Goal: Download file/media

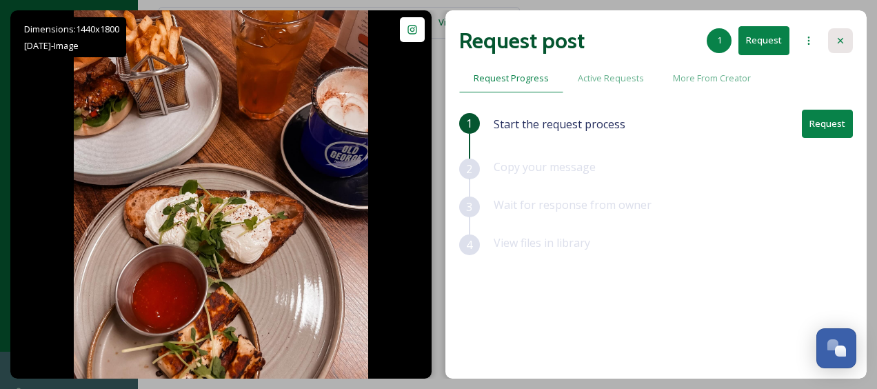
click at [841, 41] on icon at bounding box center [840, 41] width 6 height 6
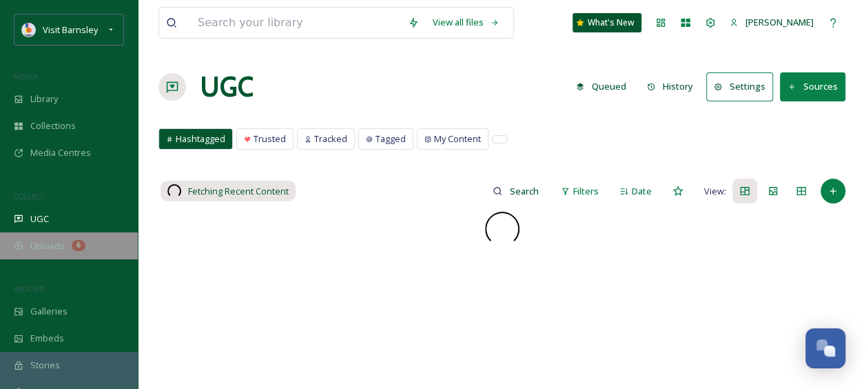
click at [58, 248] on span "Uploads" at bounding box center [47, 245] width 34 height 13
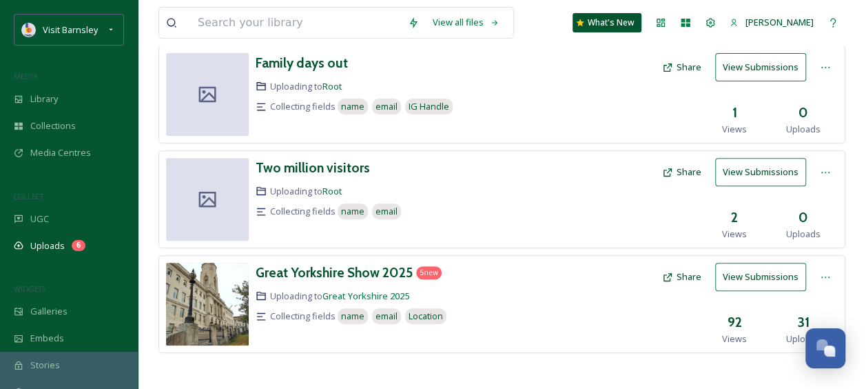
scroll to position [190, 0]
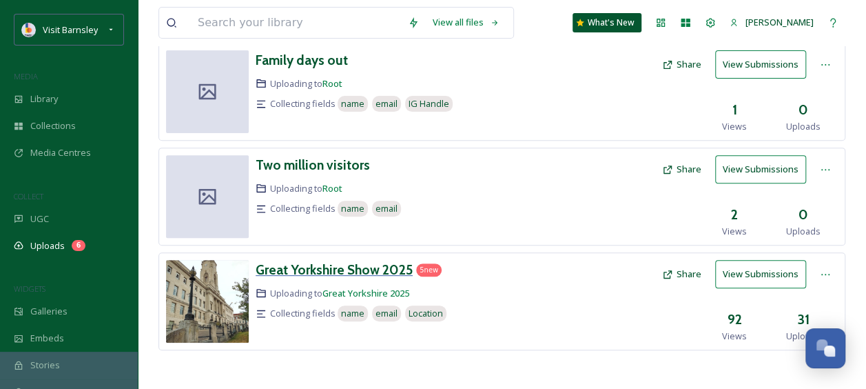
click at [356, 261] on h3 "Great Yorkshire Show 2025" at bounding box center [334, 269] width 157 height 17
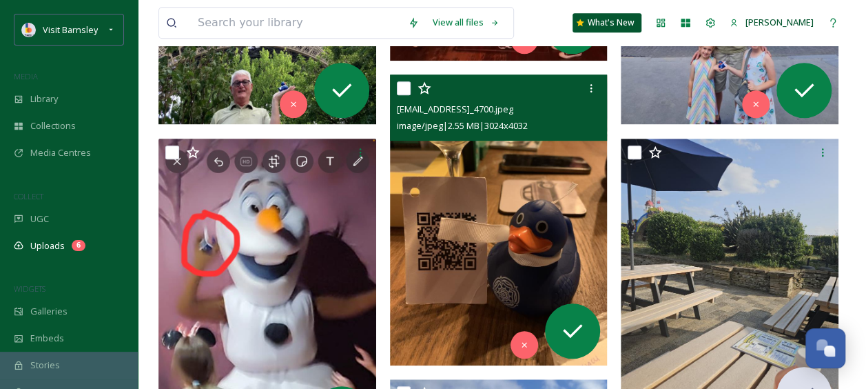
scroll to position [413, 0]
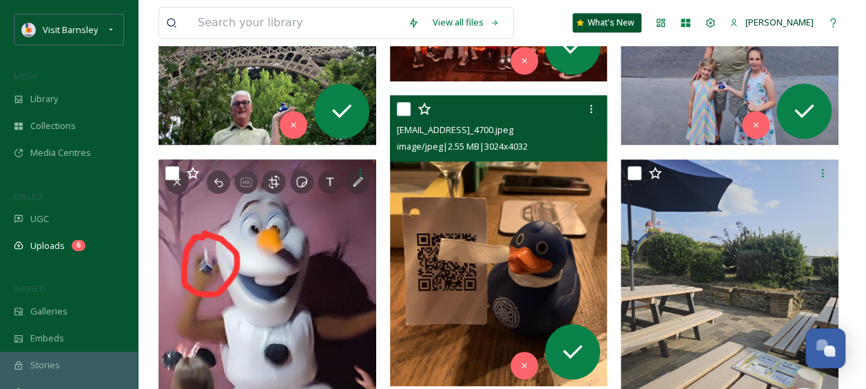
click at [397, 109] on input "checkbox" at bounding box center [404, 109] width 14 height 14
checkbox input "true"
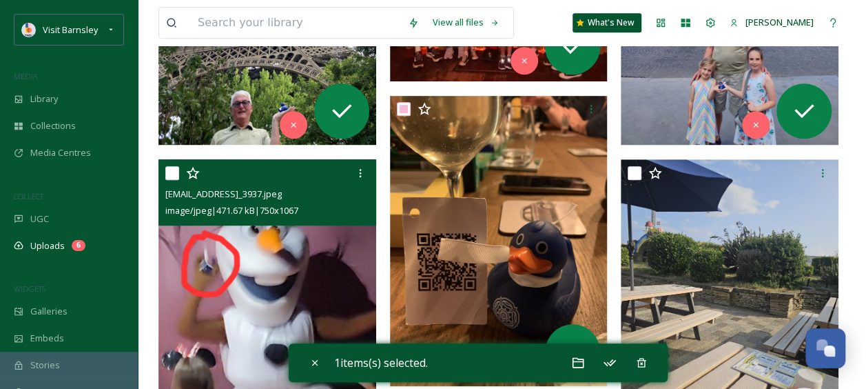
click at [176, 169] on input "checkbox" at bounding box center [172, 173] width 14 height 14
checkbox input "true"
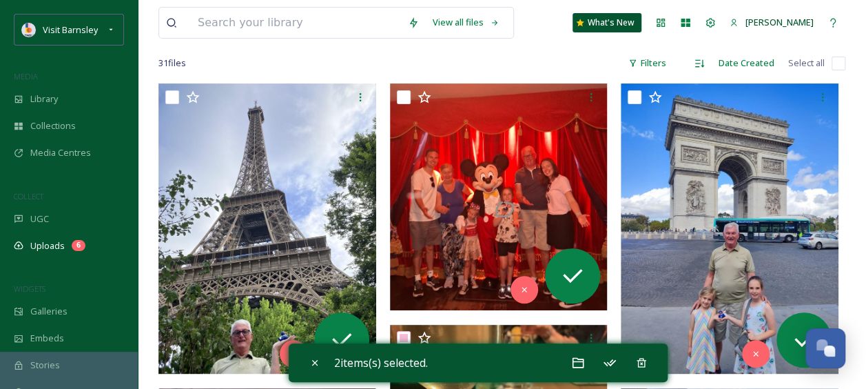
scroll to position [207, 0]
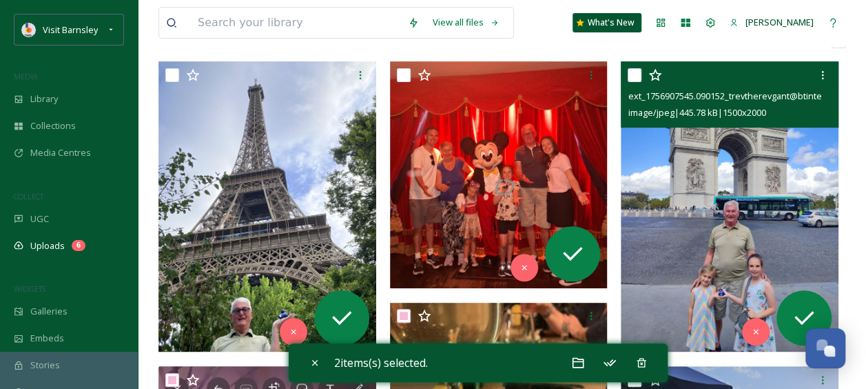
click at [632, 70] on input "checkbox" at bounding box center [635, 75] width 14 height 14
checkbox input "true"
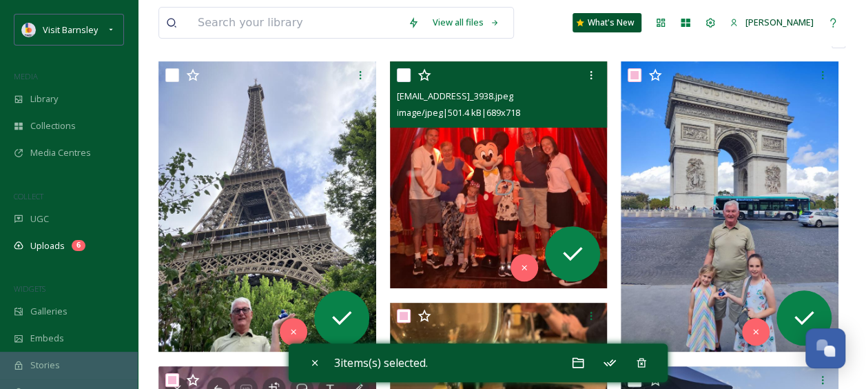
click at [404, 76] on input "checkbox" at bounding box center [404, 75] width 14 height 14
checkbox input "true"
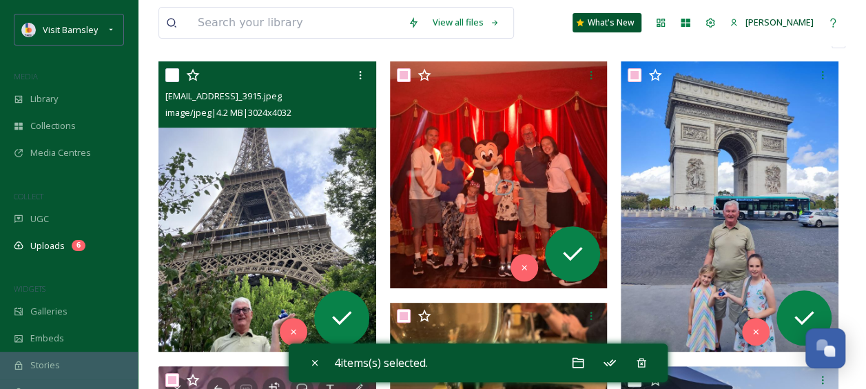
click at [164, 74] on div "[EMAIL_ADDRESS]_3915.jpeg image/jpeg | 4.2 MB | 3024 x 4032" at bounding box center [267, 94] width 218 height 66
click at [176, 70] on input "checkbox" at bounding box center [172, 75] width 14 height 14
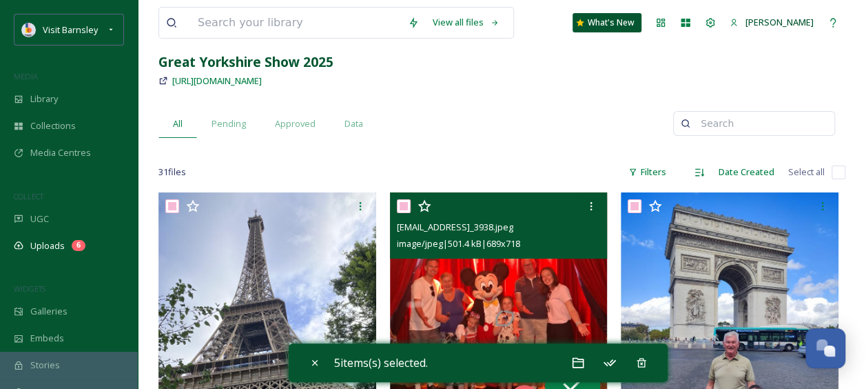
scroll to position [69, 0]
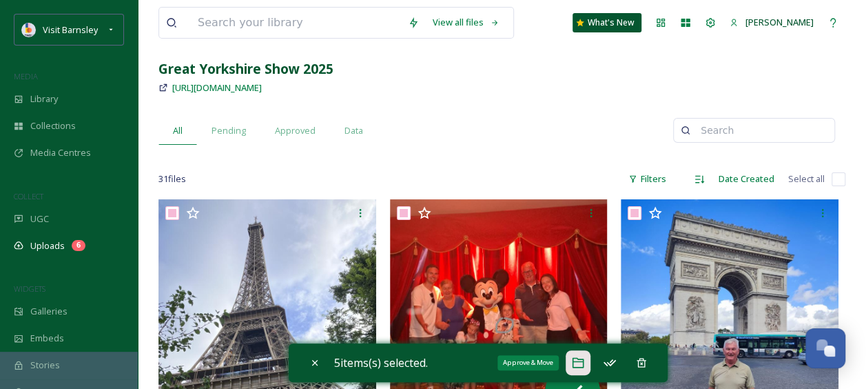
click at [572, 358] on div "Approve & Move" at bounding box center [578, 362] width 25 height 25
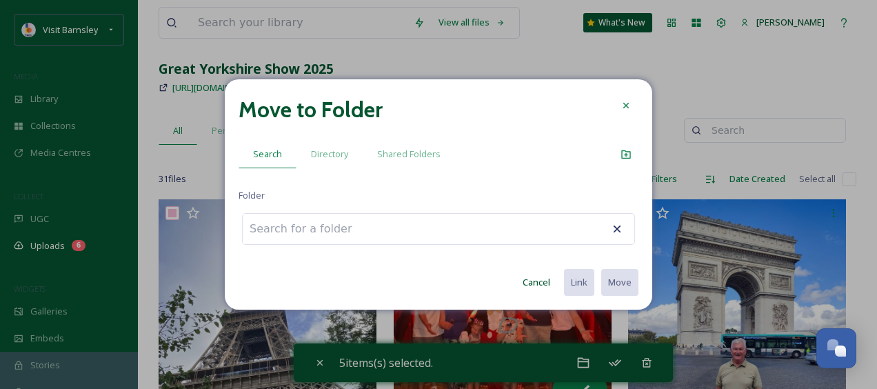
click at [613, 105] on div "Move to Folder" at bounding box center [438, 109] width 400 height 33
click at [622, 107] on icon at bounding box center [625, 105] width 11 height 11
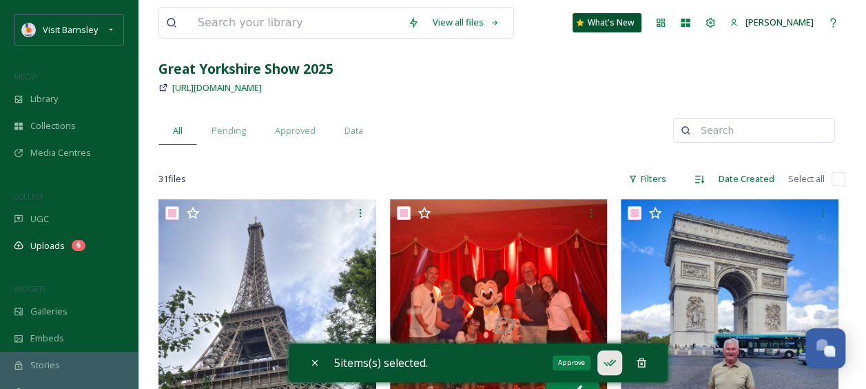
click at [613, 363] on icon at bounding box center [610, 363] width 14 height 14
checkbox input "false"
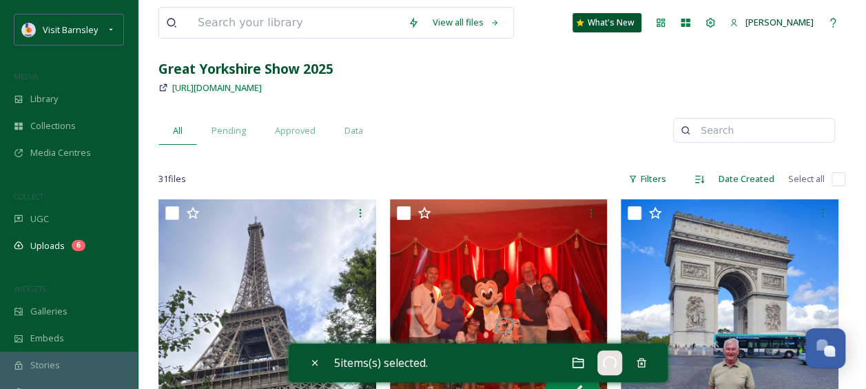
checkbox input "false"
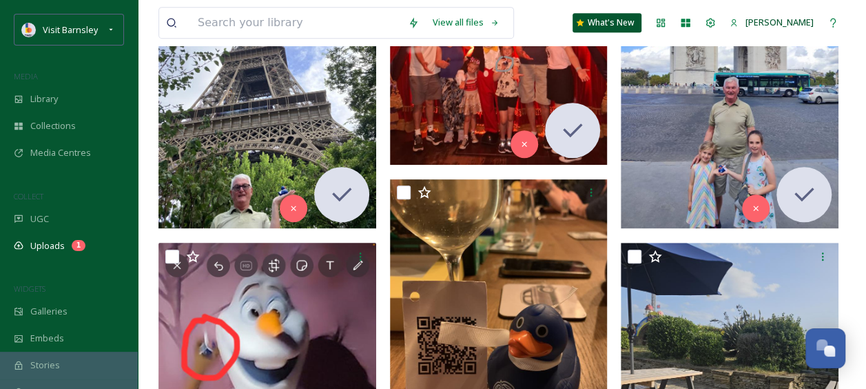
scroll to position [413, 0]
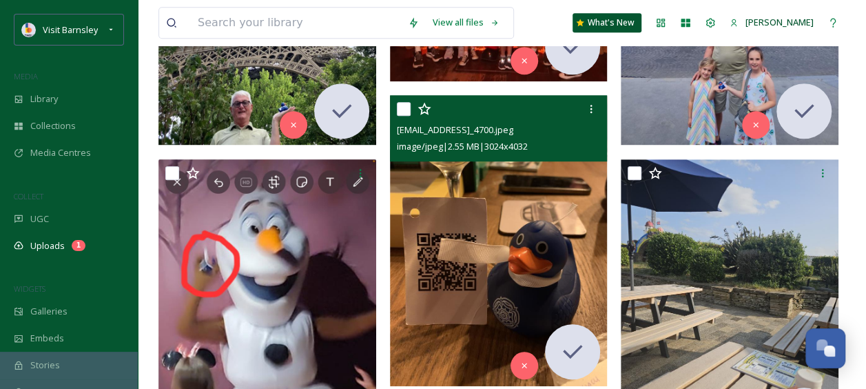
click at [400, 110] on input "checkbox" at bounding box center [404, 109] width 14 height 14
checkbox input "true"
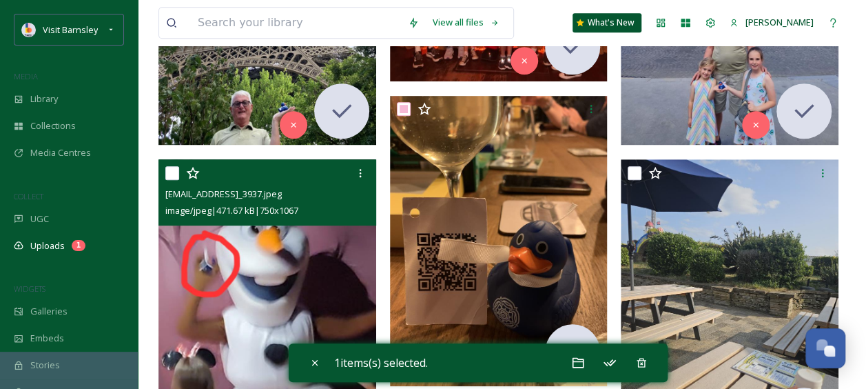
click at [171, 172] on input "checkbox" at bounding box center [172, 173] width 14 height 14
checkbox input "true"
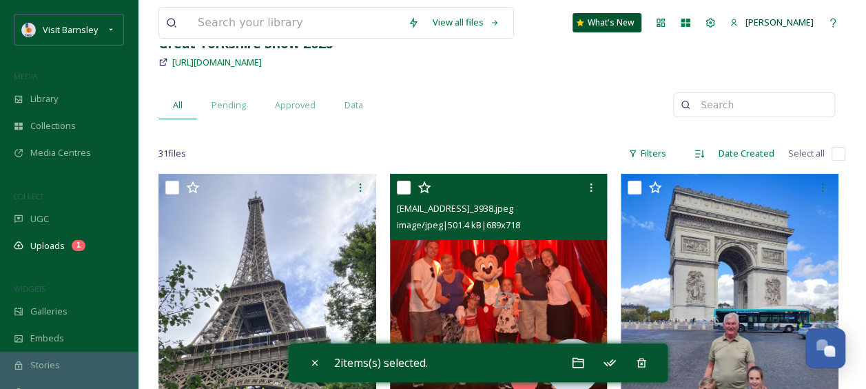
scroll to position [69, 0]
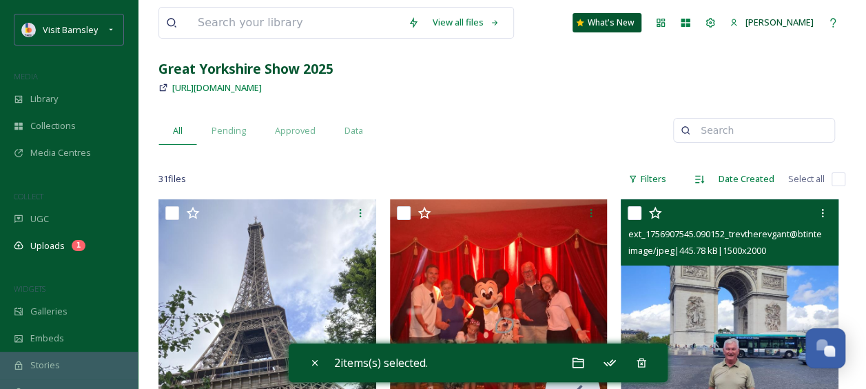
click at [638, 209] on input "checkbox" at bounding box center [635, 213] width 14 height 14
checkbox input "true"
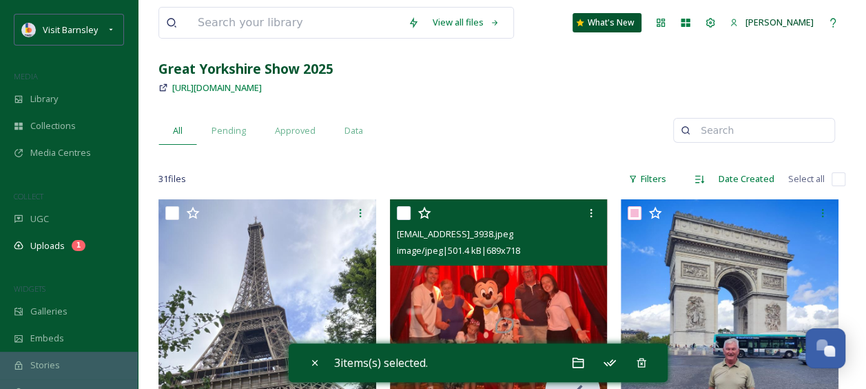
click at [404, 214] on input "checkbox" at bounding box center [404, 213] width 14 height 14
checkbox input "true"
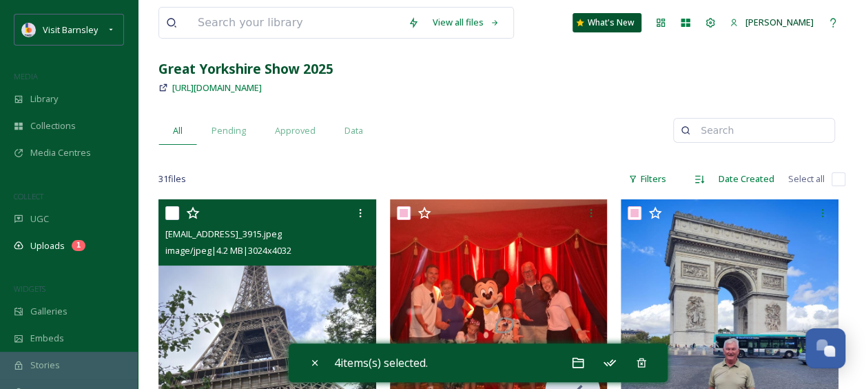
click at [176, 215] on input "checkbox" at bounding box center [172, 213] width 14 height 14
checkbox input "true"
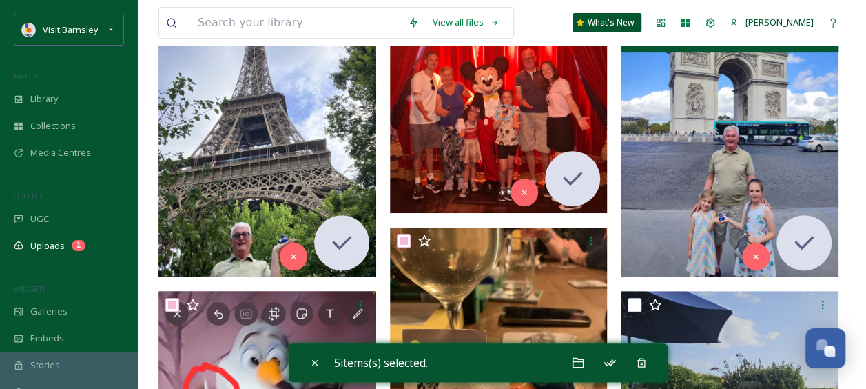
scroll to position [207, 0]
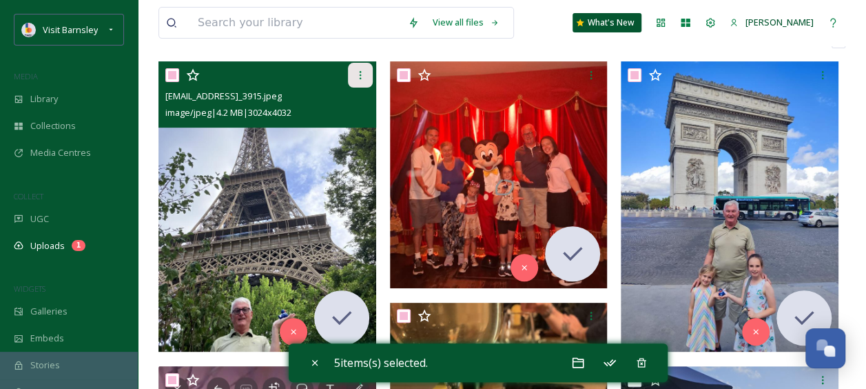
click at [362, 70] on icon at bounding box center [360, 75] width 11 height 11
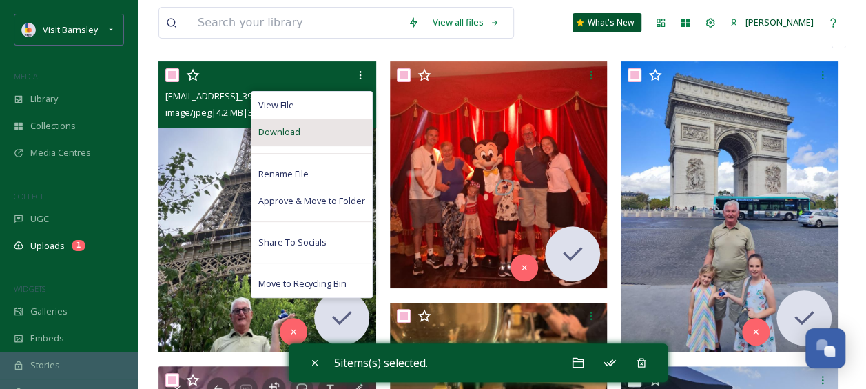
click at [340, 132] on div "Download" at bounding box center [312, 132] width 121 height 27
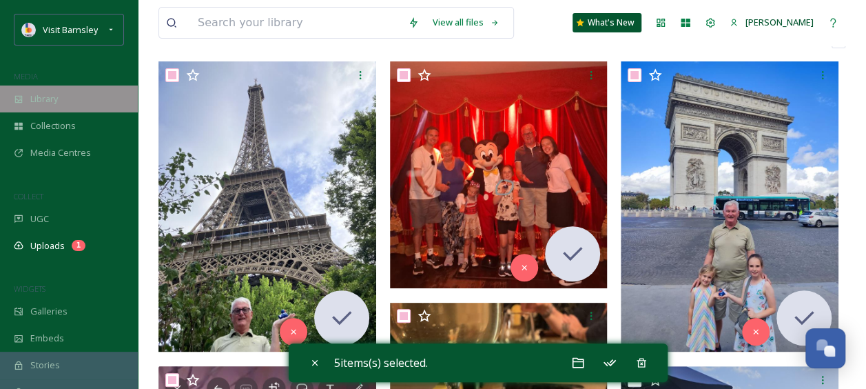
click at [37, 102] on span "Library" at bounding box center [44, 98] width 28 height 13
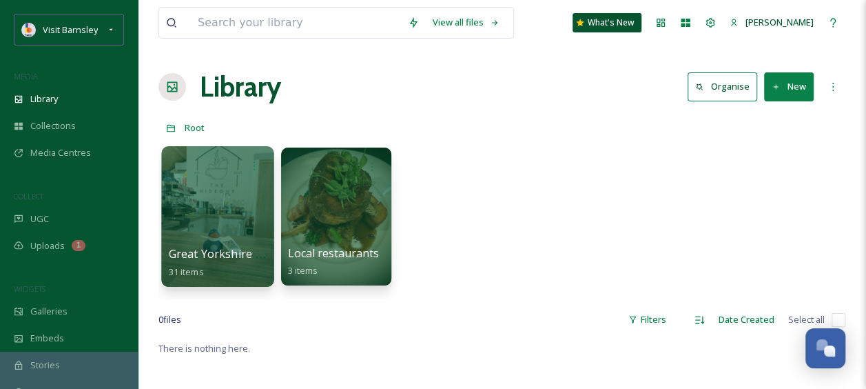
click at [243, 214] on div at bounding box center [217, 216] width 112 height 141
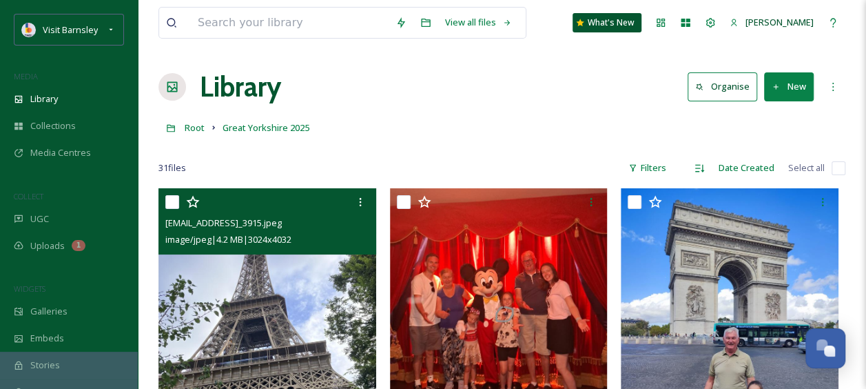
click at [167, 195] on input "checkbox" at bounding box center [172, 202] width 14 height 14
checkbox input "true"
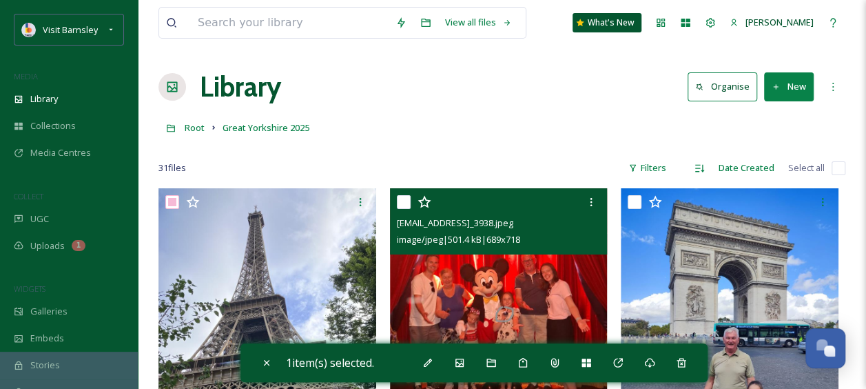
click at [404, 198] on input "checkbox" at bounding box center [404, 202] width 14 height 14
checkbox input "true"
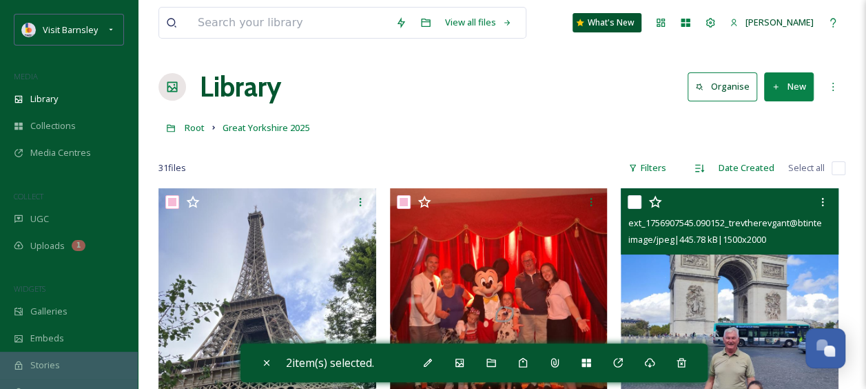
click at [635, 200] on input "checkbox" at bounding box center [635, 202] width 14 height 14
checkbox input "true"
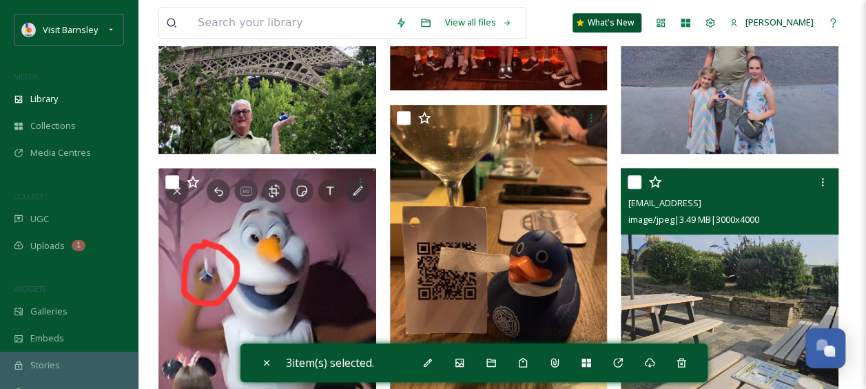
scroll to position [345, 0]
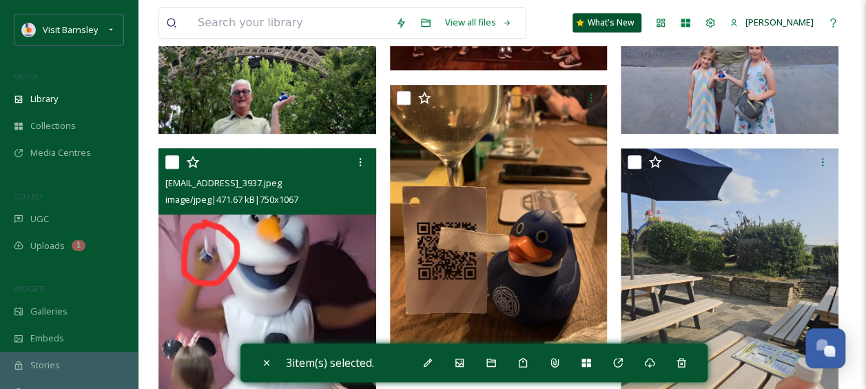
click at [172, 162] on input "checkbox" at bounding box center [172, 162] width 14 height 14
checkbox input "true"
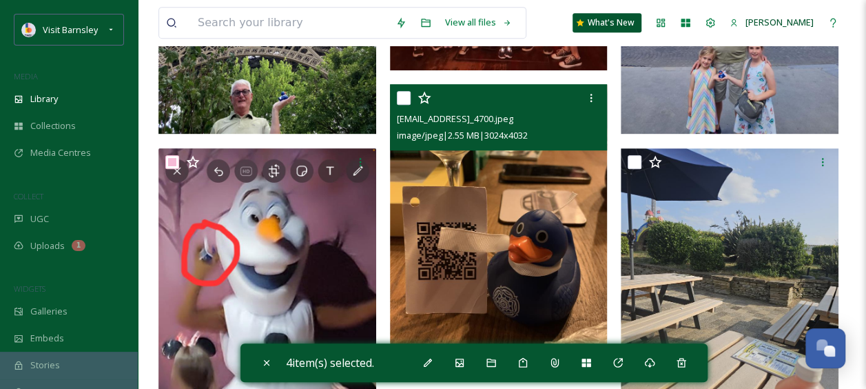
click at [400, 96] on input "checkbox" at bounding box center [404, 98] width 14 height 14
checkbox input "true"
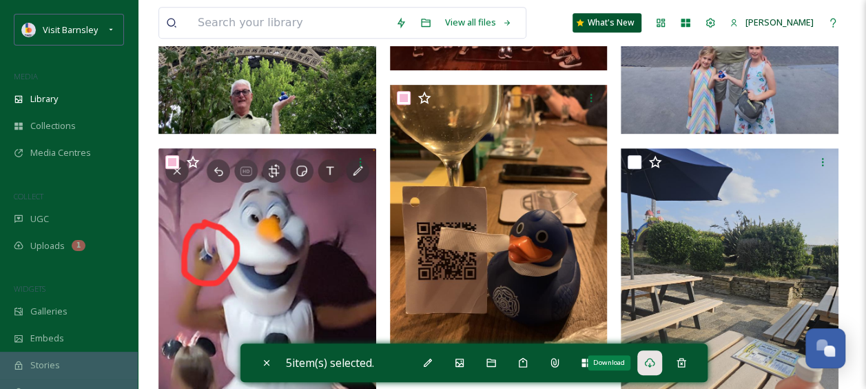
click at [646, 362] on div "Download" at bounding box center [649, 362] width 25 height 25
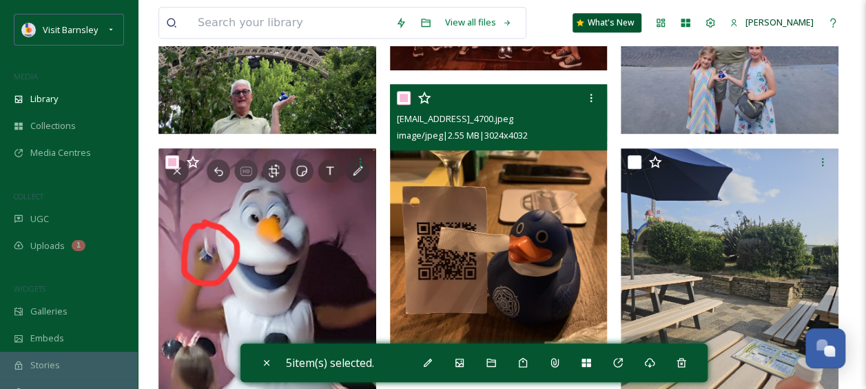
click at [439, 212] on img at bounding box center [499, 230] width 218 height 290
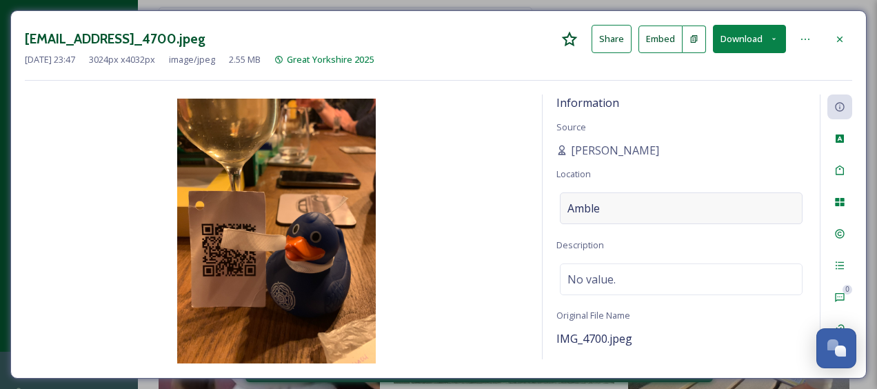
click at [619, 212] on div "Amble" at bounding box center [681, 208] width 243 height 32
drag, startPoint x: 619, startPoint y: 212, endPoint x: 560, endPoint y: 203, distance: 59.9
click at [560, 203] on input "Amble" at bounding box center [680, 208] width 241 height 30
click at [840, 38] on icon at bounding box center [840, 39] width 6 height 6
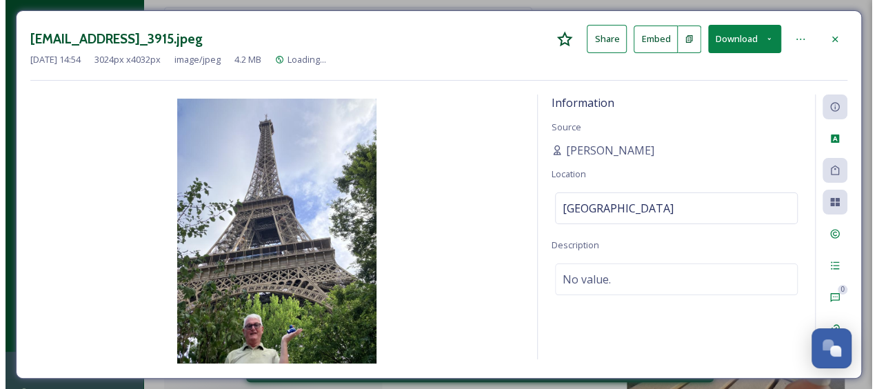
scroll to position [40, 0]
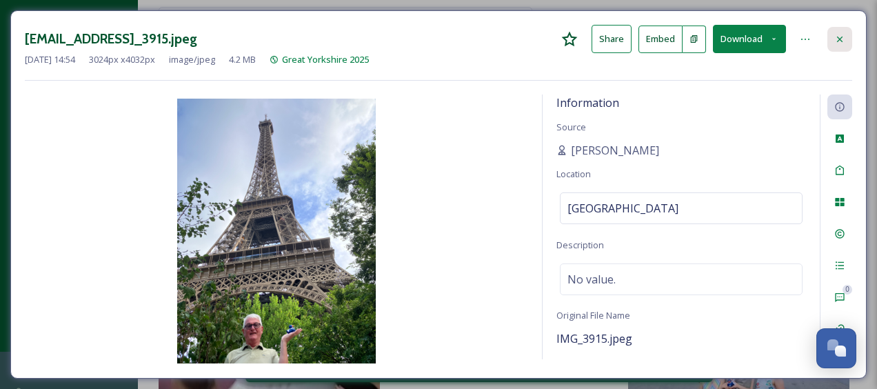
click at [838, 38] on icon at bounding box center [839, 39] width 11 height 11
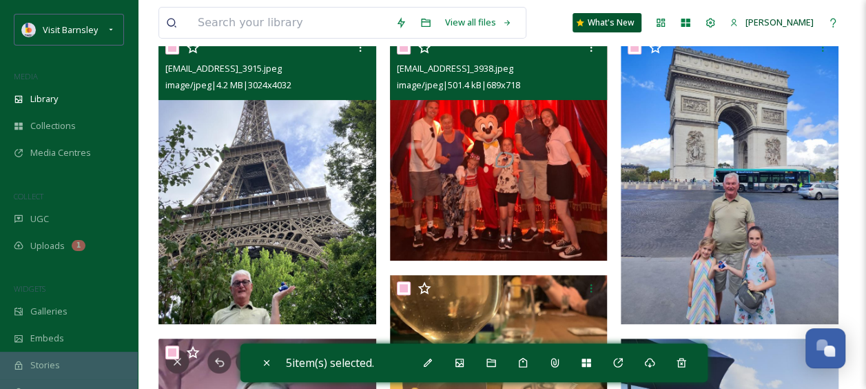
scroll to position [69, 0]
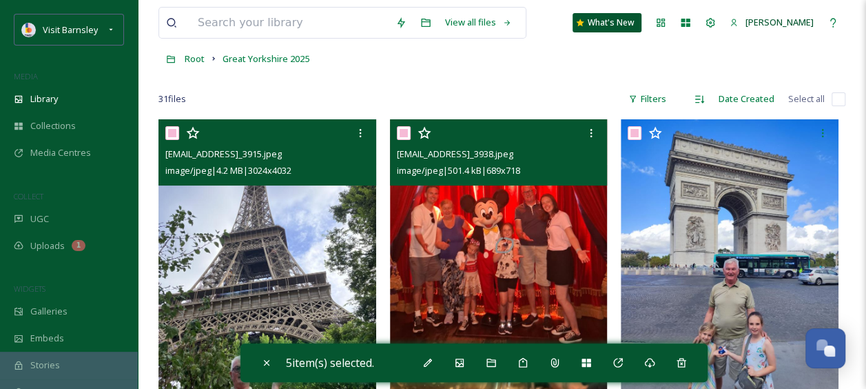
click at [520, 190] on img at bounding box center [499, 232] width 218 height 227
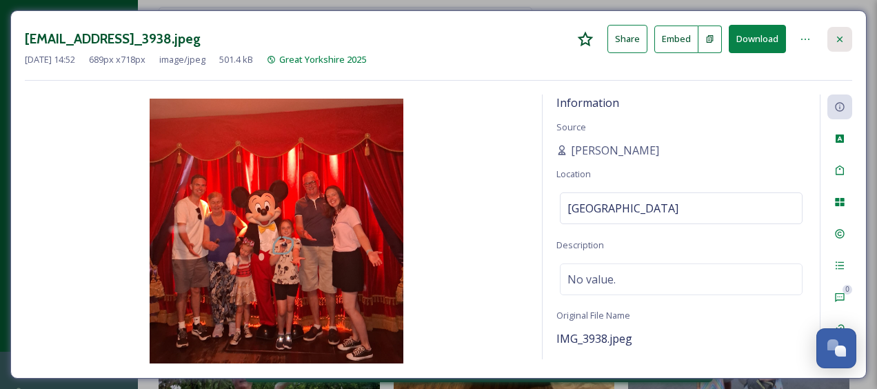
click at [845, 34] on icon at bounding box center [839, 39] width 11 height 11
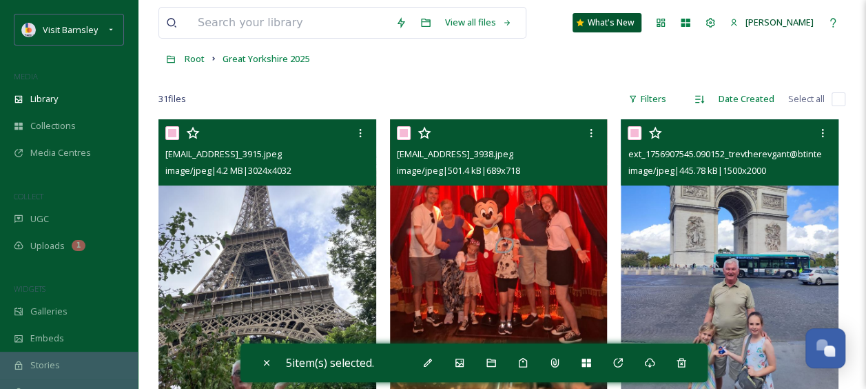
click at [726, 232] on img at bounding box center [730, 264] width 218 height 290
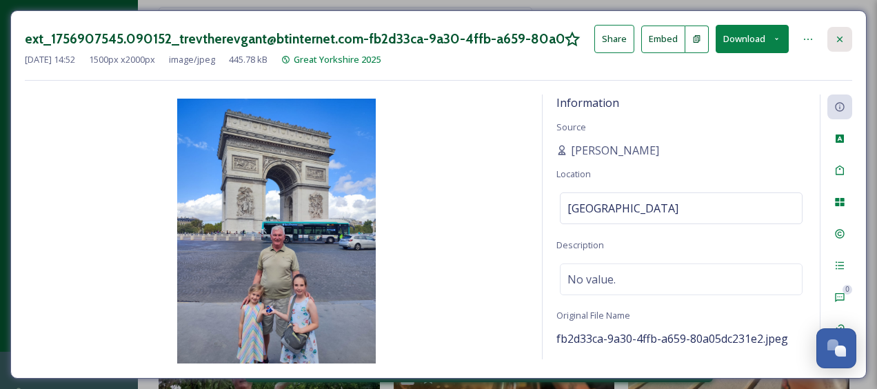
click at [834, 35] on icon at bounding box center [839, 39] width 11 height 11
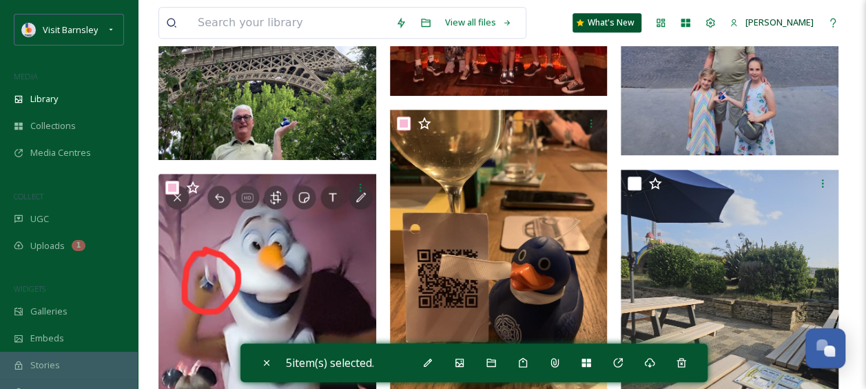
scroll to position [345, 0]
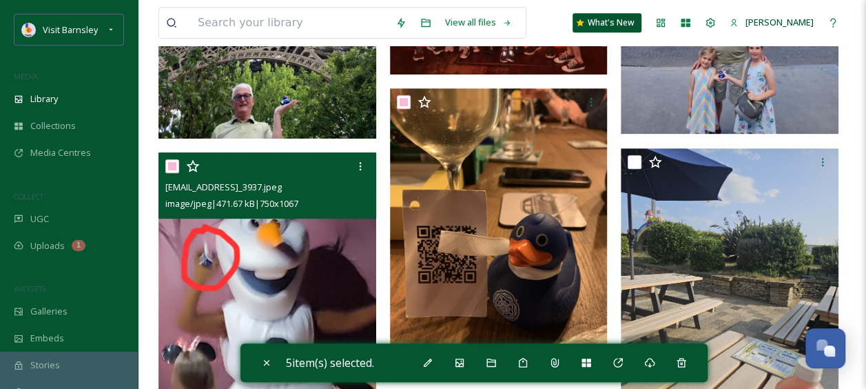
click at [291, 236] on img at bounding box center [267, 307] width 218 height 310
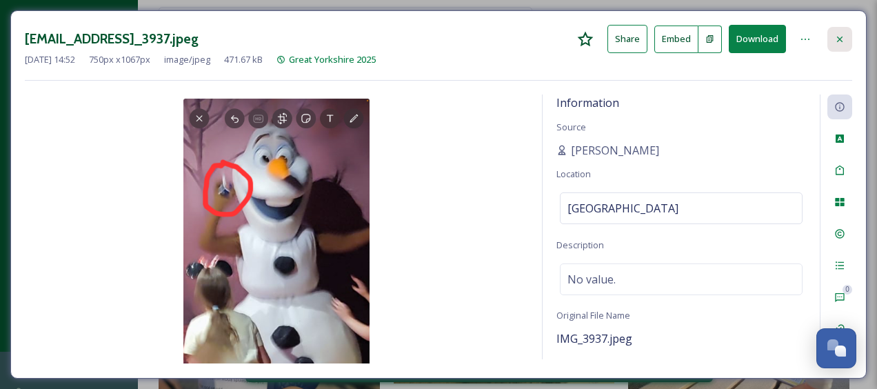
click at [843, 35] on icon at bounding box center [839, 39] width 11 height 11
